Goal: Register for event/course

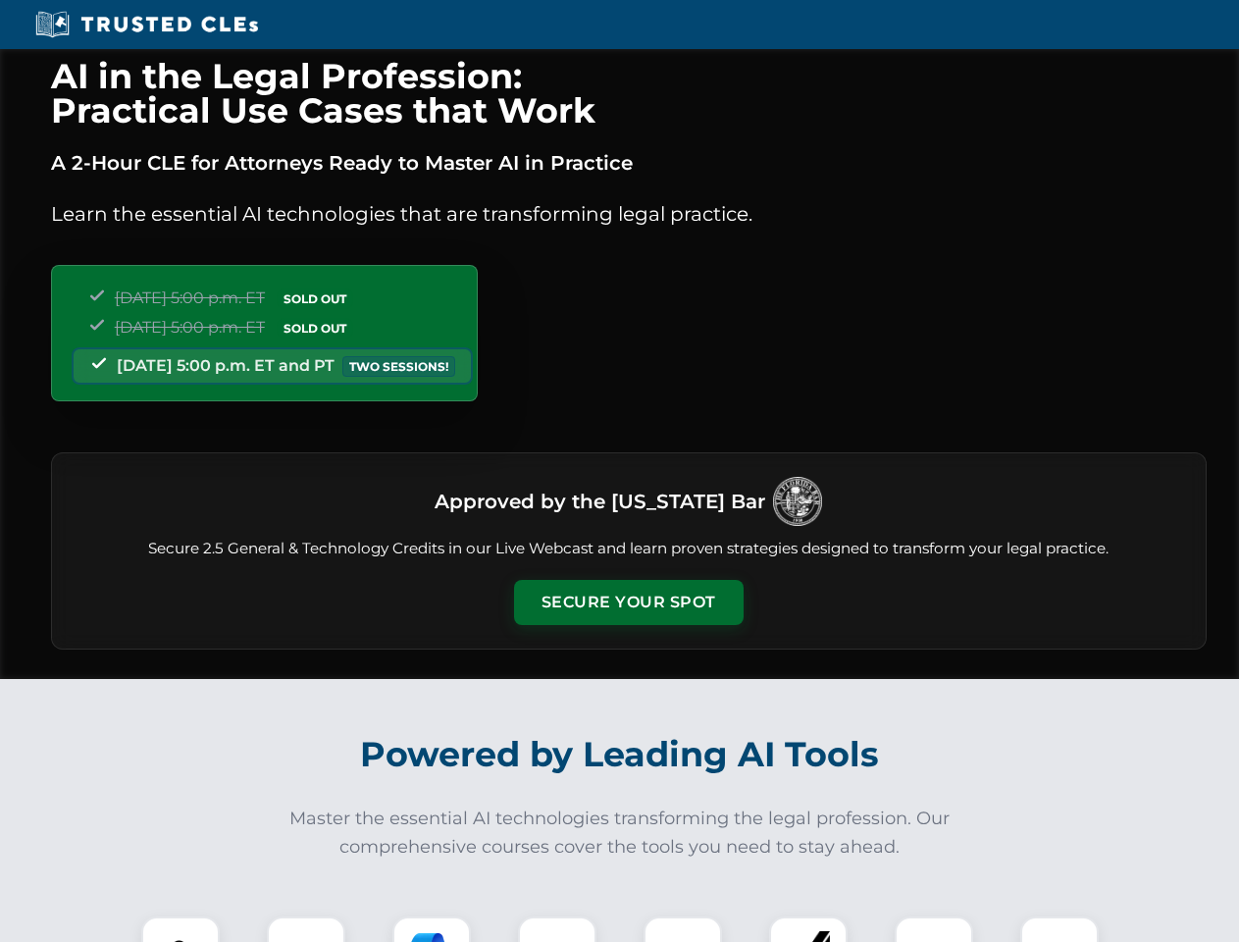
click at [628, 602] on button "Secure Your Spot" at bounding box center [629, 602] width 230 height 45
click at [180, 929] on img at bounding box center [180, 955] width 57 height 57
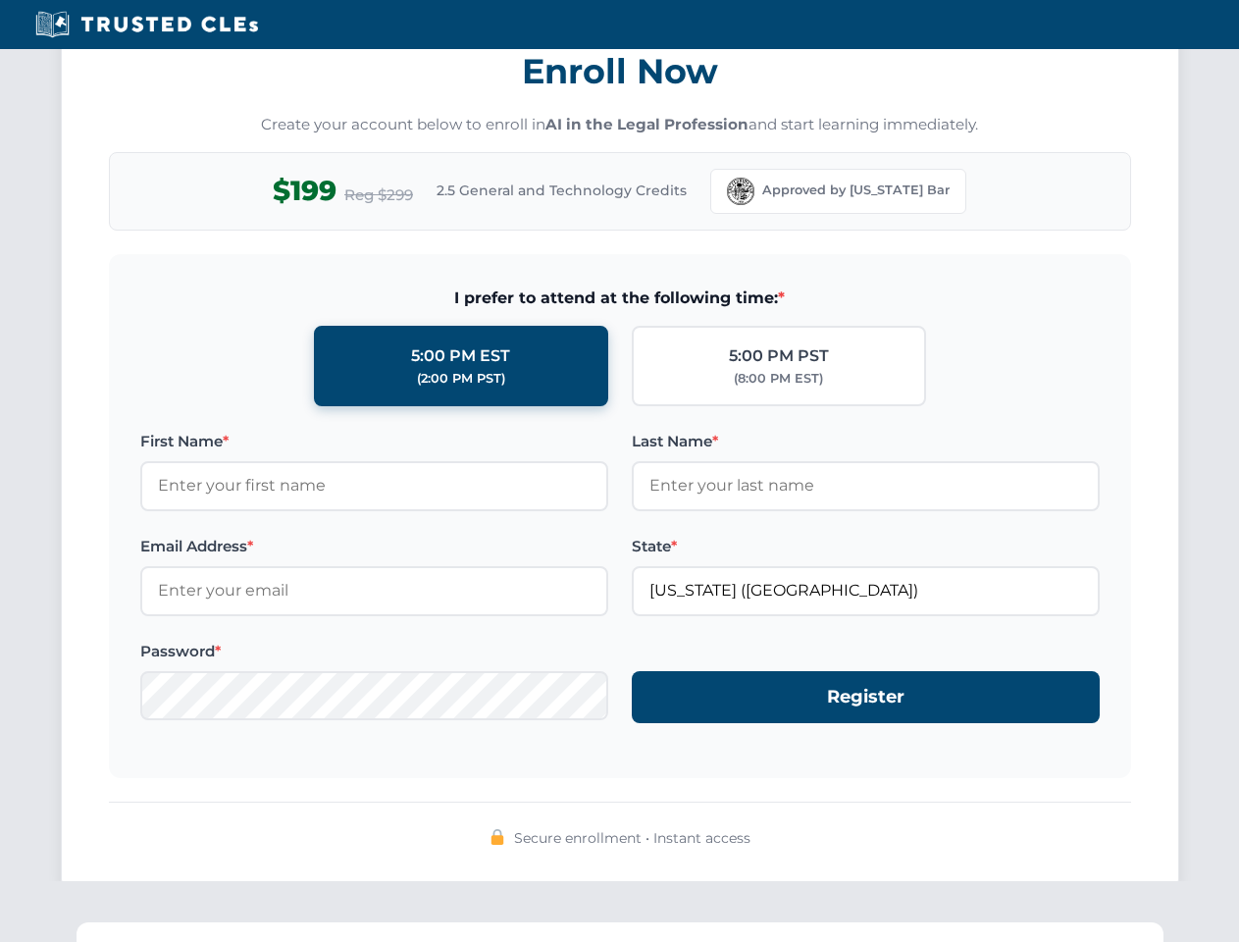
scroll to position [1926, 0]
